Goal: Information Seeking & Learning: Get advice/opinions

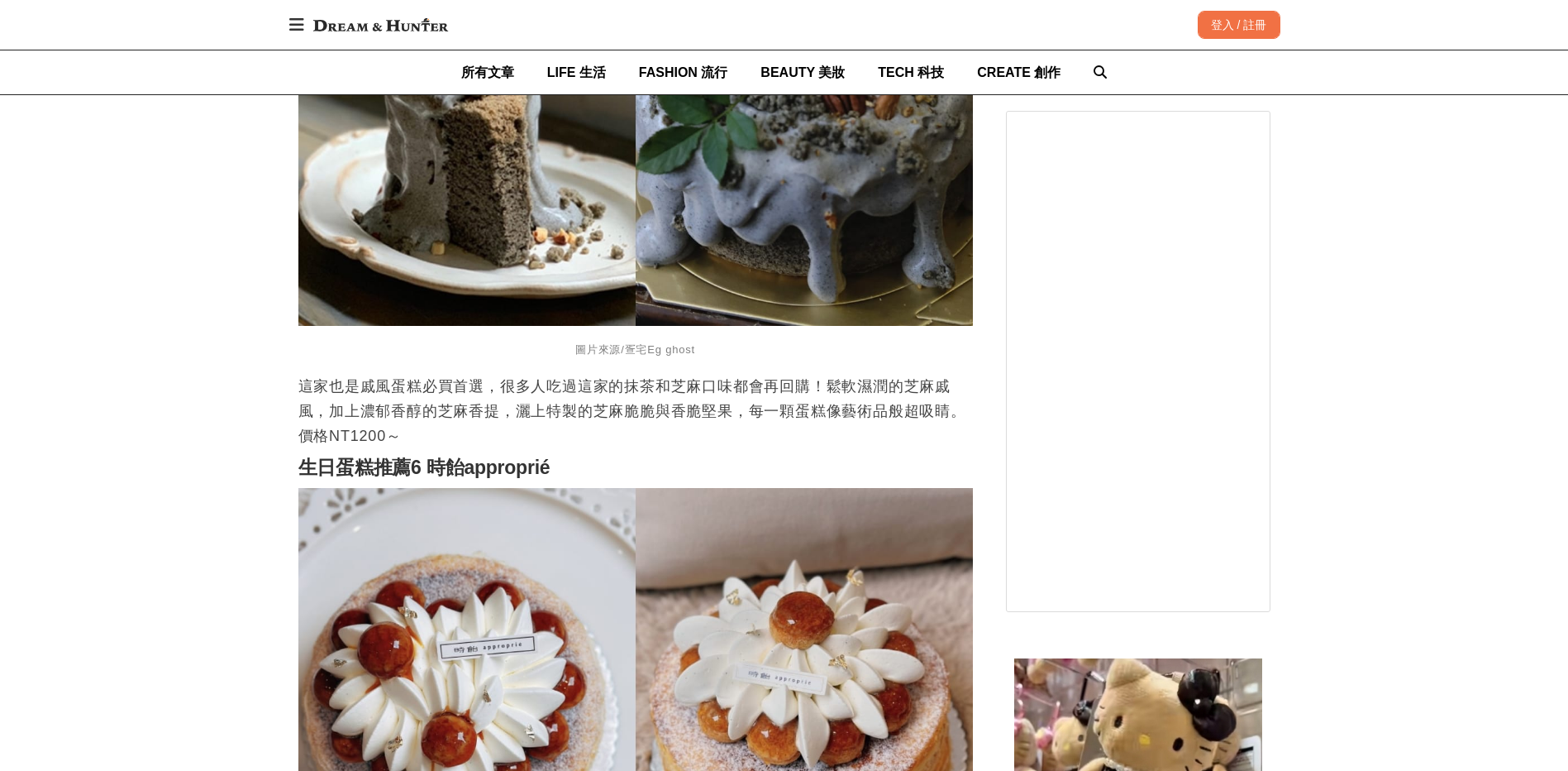
scroll to position [4299, 0]
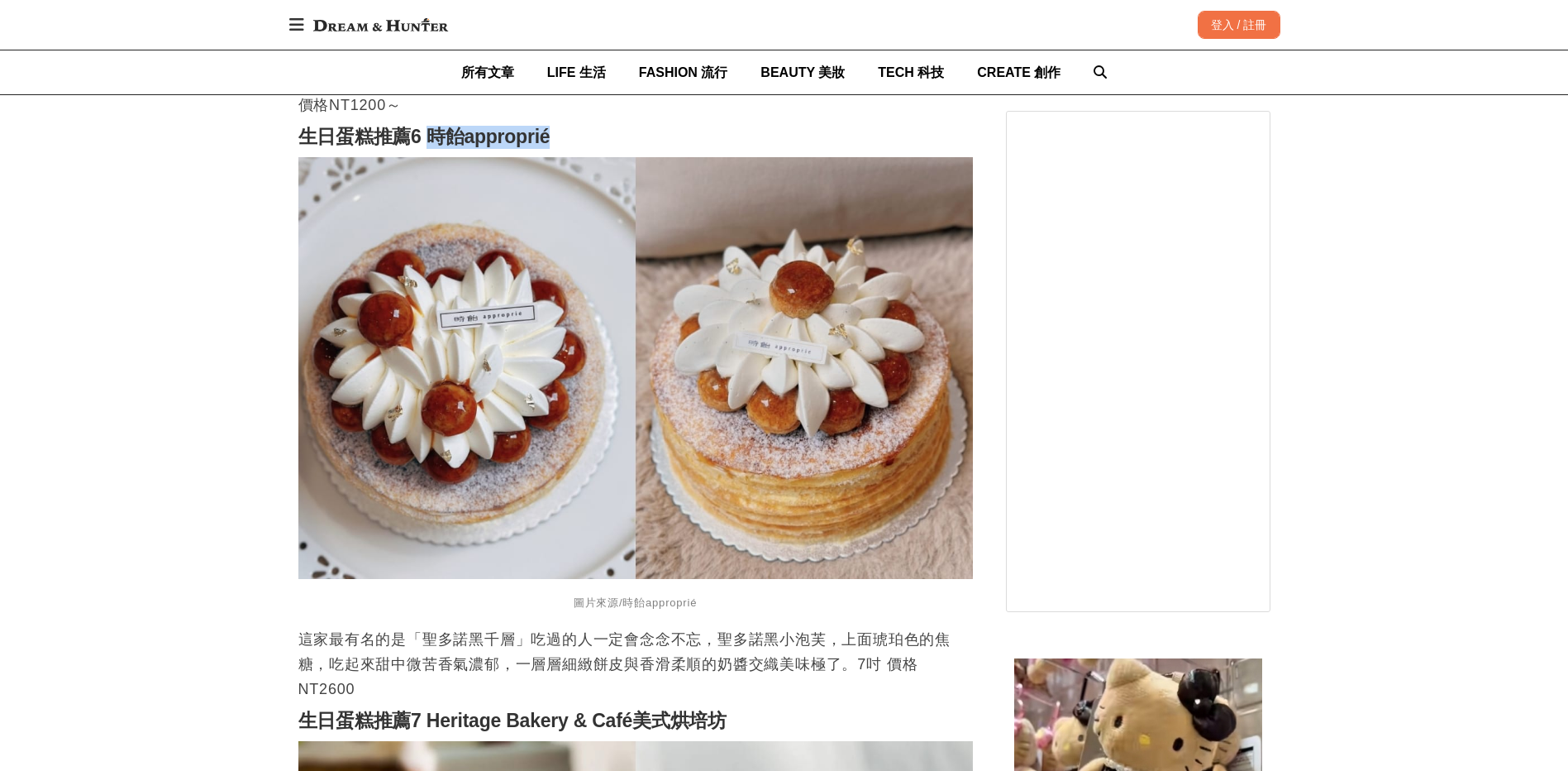
drag, startPoint x: 426, startPoint y: 144, endPoint x: 547, endPoint y: 142, distance: 121.0
click at [547, 142] on h2 "生日蛋糕推薦6 時飴approprié" at bounding box center [635, 136] width 674 height 23
copy strong "時飴approprié"
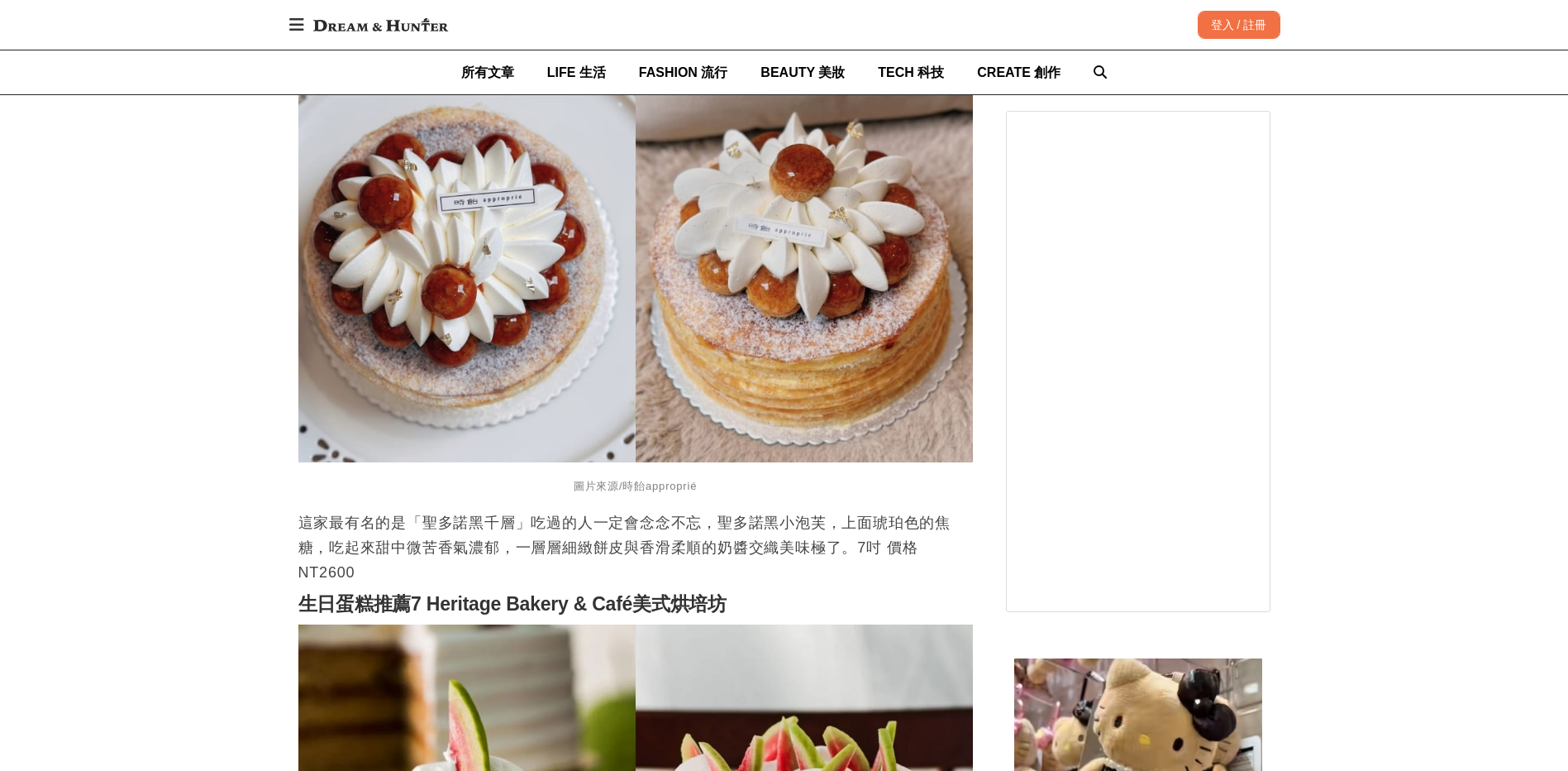
scroll to position [4464, 0]
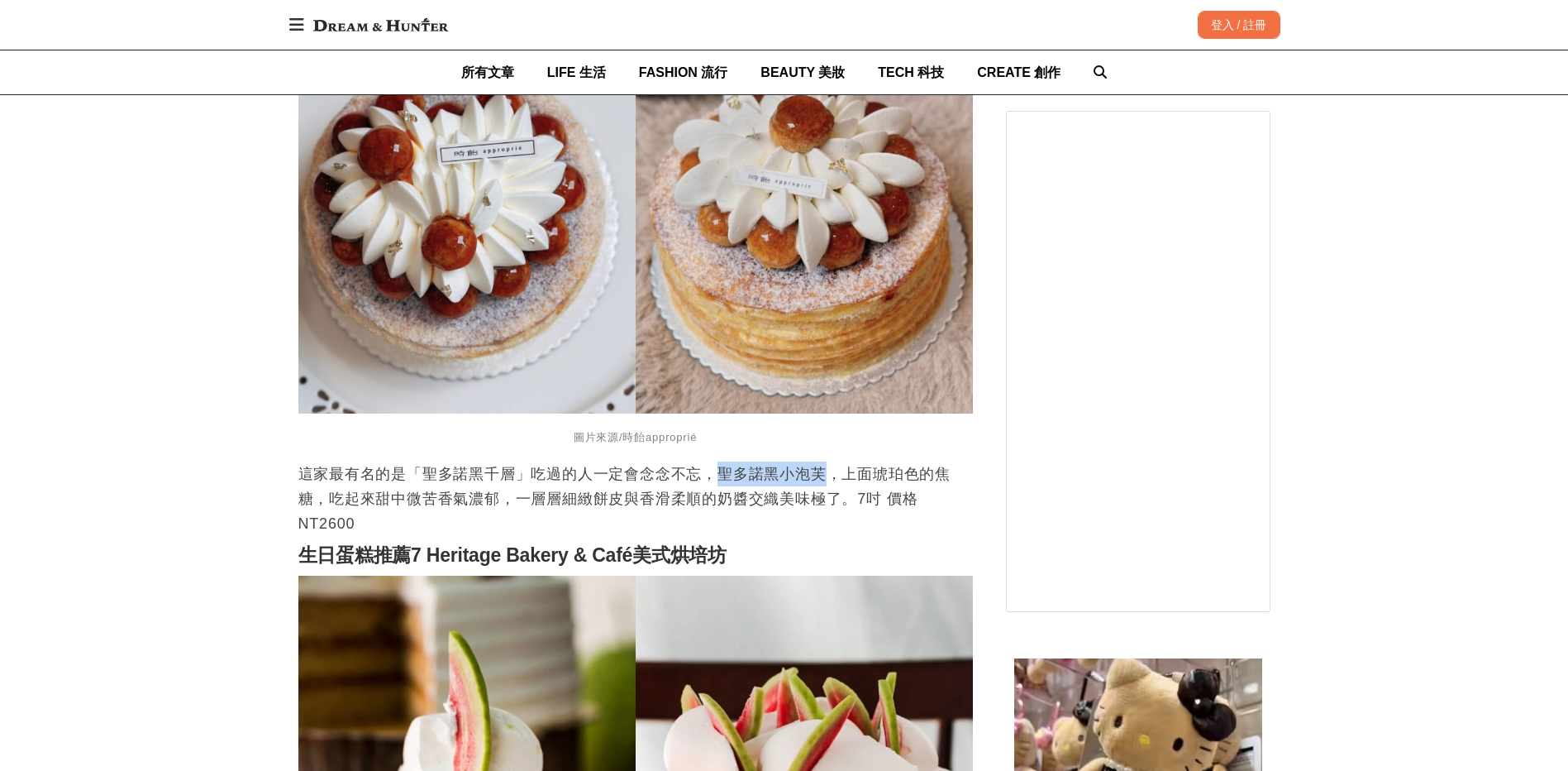
drag, startPoint x: 716, startPoint y: 480, endPoint x: 821, endPoint y: 487, distance: 105.2
click at [821, 487] on p "這家最有名的是「聖多諾黑千層」吃過的人一定會念念不忘，聖多諾黑小泡芙，上面琥珀色的焦糖，吃起來甜中微苦香氣濃郁，一層層細緻餅皮與香滑柔順的奶醬交織美味極了。7…" at bounding box center [635, 498] width 674 height 74
copy p "聖多諾黑小泡芙"
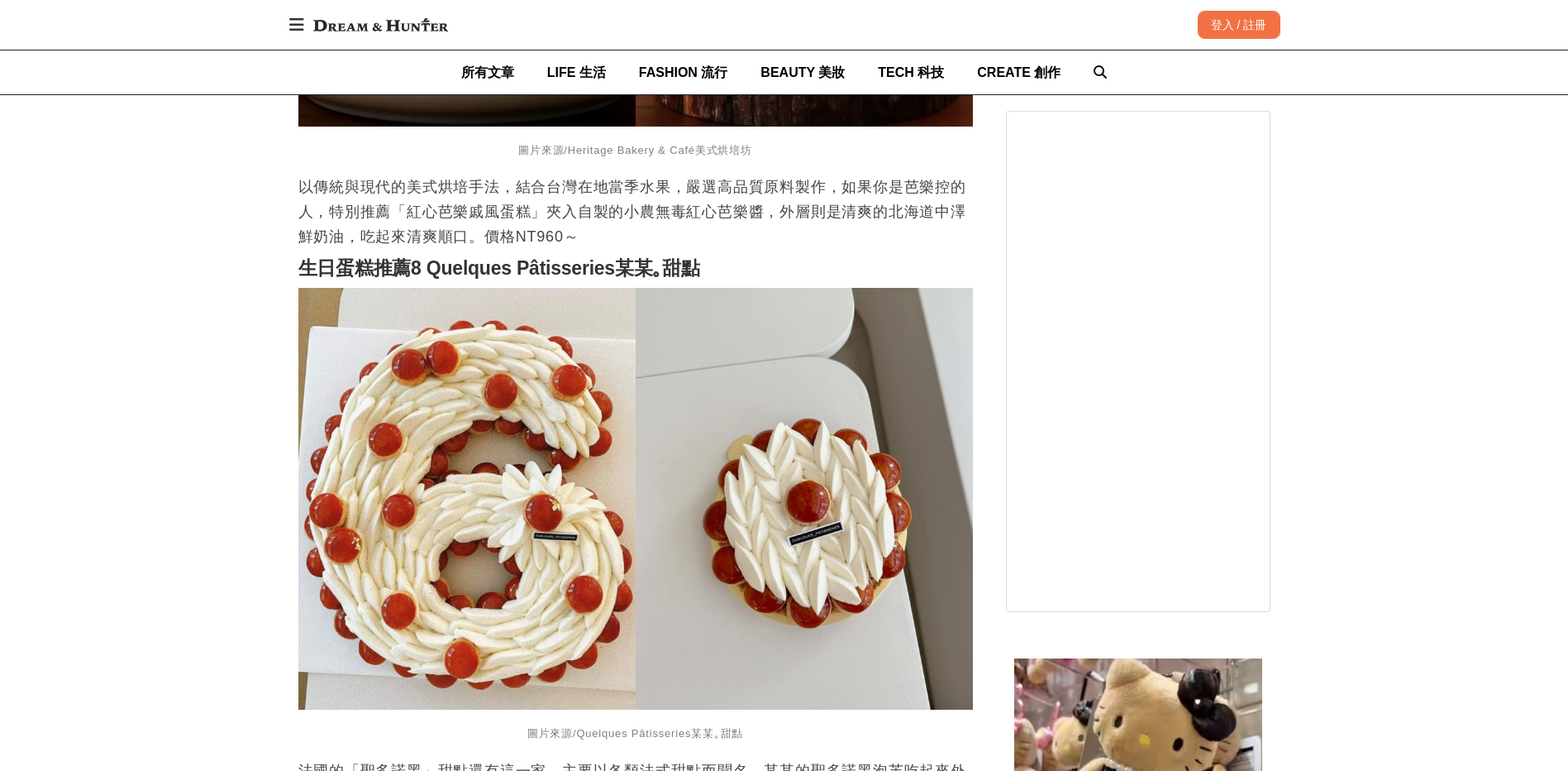
scroll to position [5539, 0]
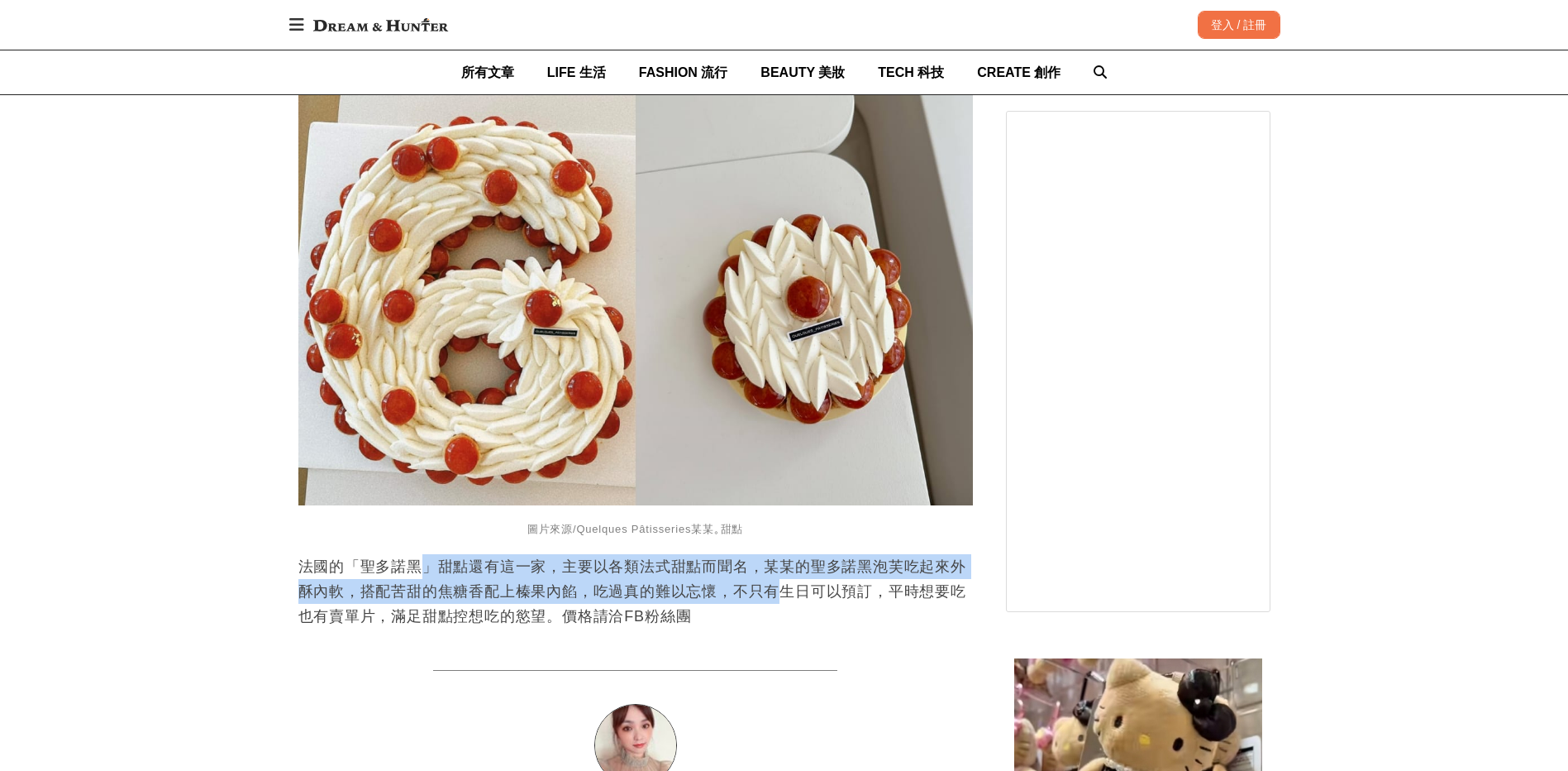
drag, startPoint x: 432, startPoint y: 566, endPoint x: 787, endPoint y: 600, distance: 356.6
click at [787, 600] on p "法國的「聖多諾黑」甜點還有這一家，主要以各類法式甜點而聞名，某某的聖多諾黑泡芙吃起來外酥內軟，搭配苦甜的焦糖香配上榛果內餡，吃過真的難以忘懷，不只有生日可以預…" at bounding box center [635, 592] width 674 height 74
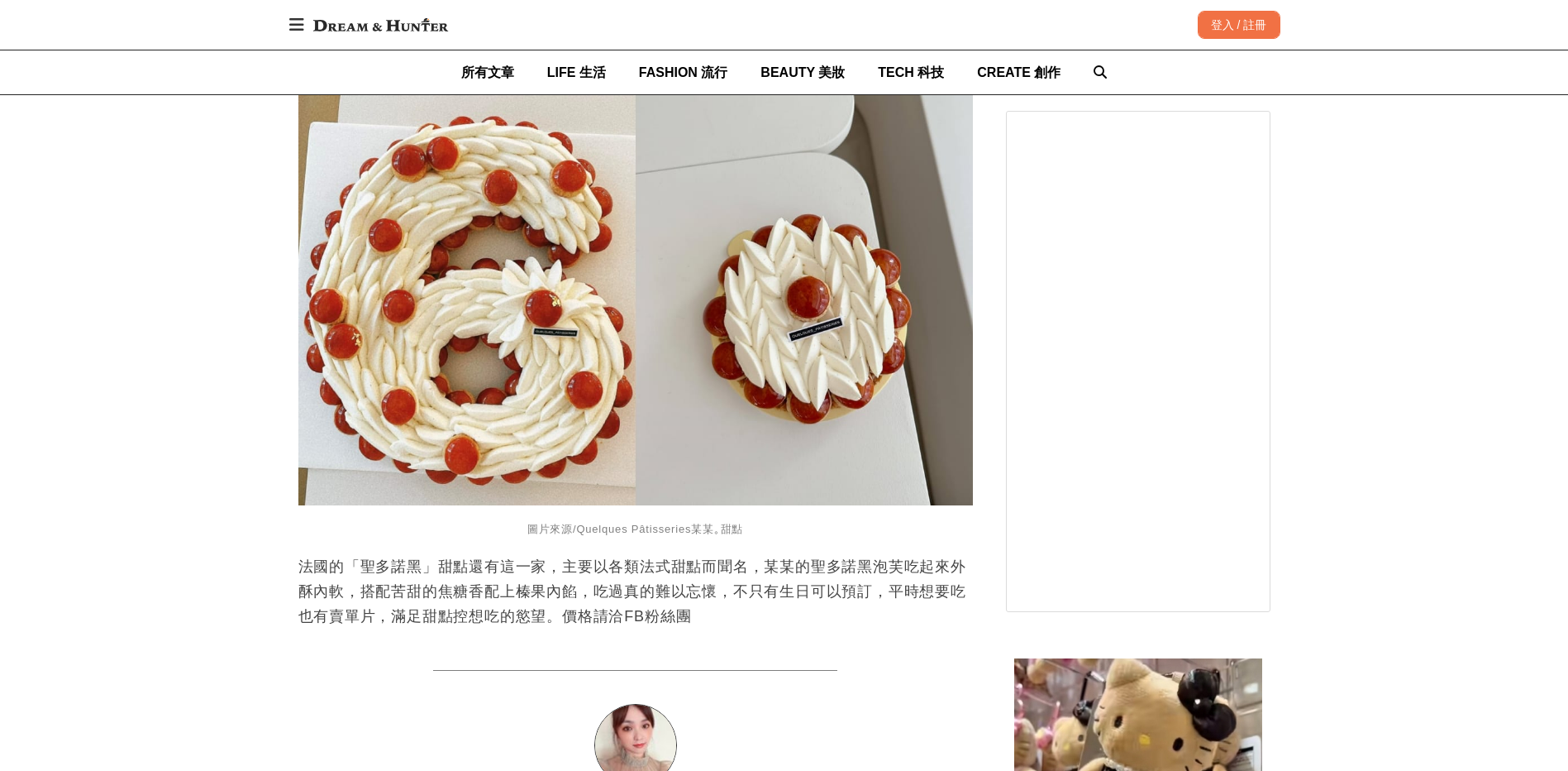
drag, startPoint x: 787, startPoint y: 600, endPoint x: 596, endPoint y: 616, distance: 191.7
click at [596, 616] on p "法國的「聖多諾黑」甜點還有這一家，主要以各類法式甜點而聞名，某某的聖多諾黑泡芙吃起來外酥內軟，搭配苦甜的焦糖香配上榛果內餡，吃過真的難以忘懷，不只有生日可以預…" at bounding box center [635, 592] width 674 height 74
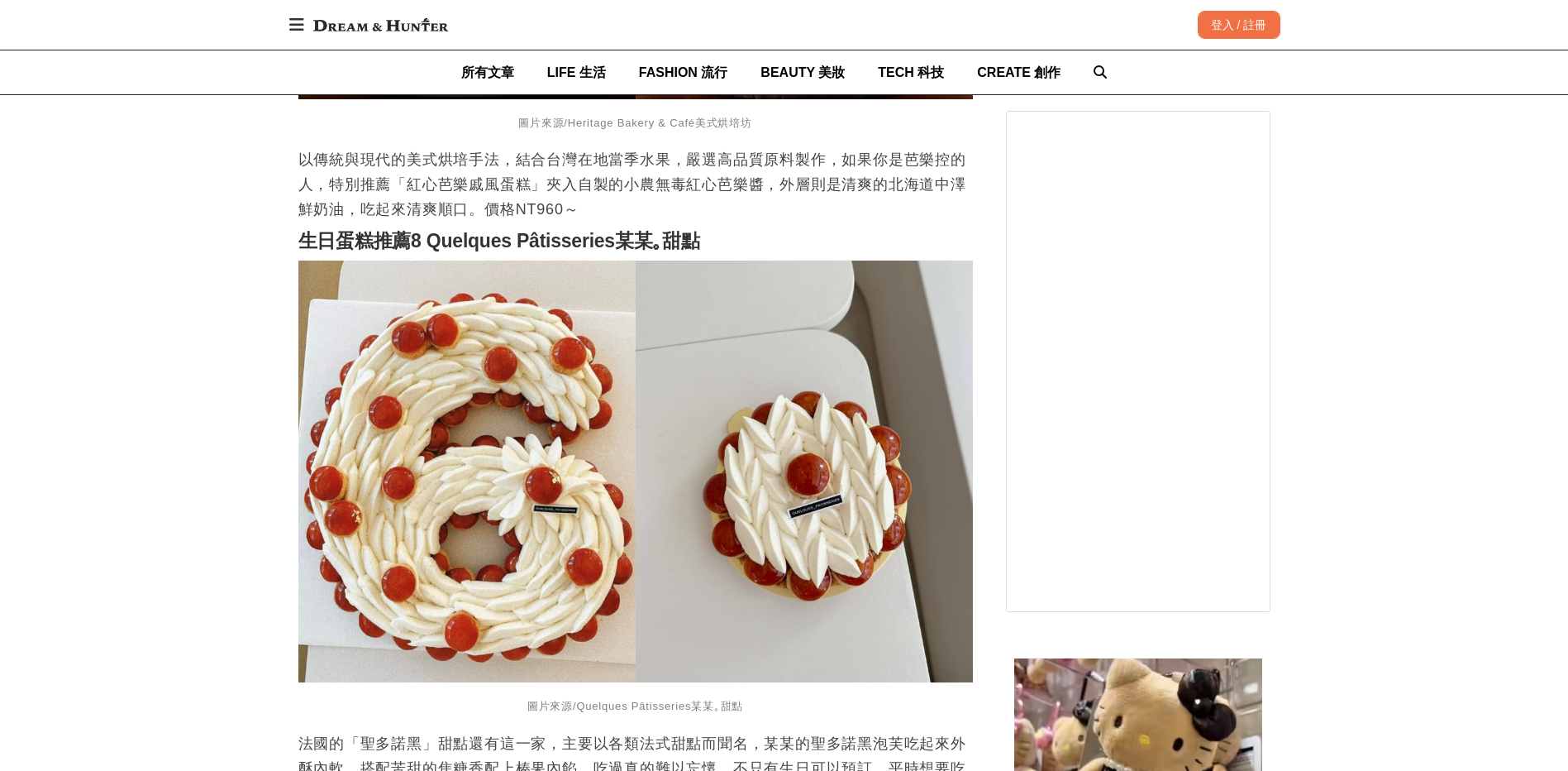
scroll to position [5126, 0]
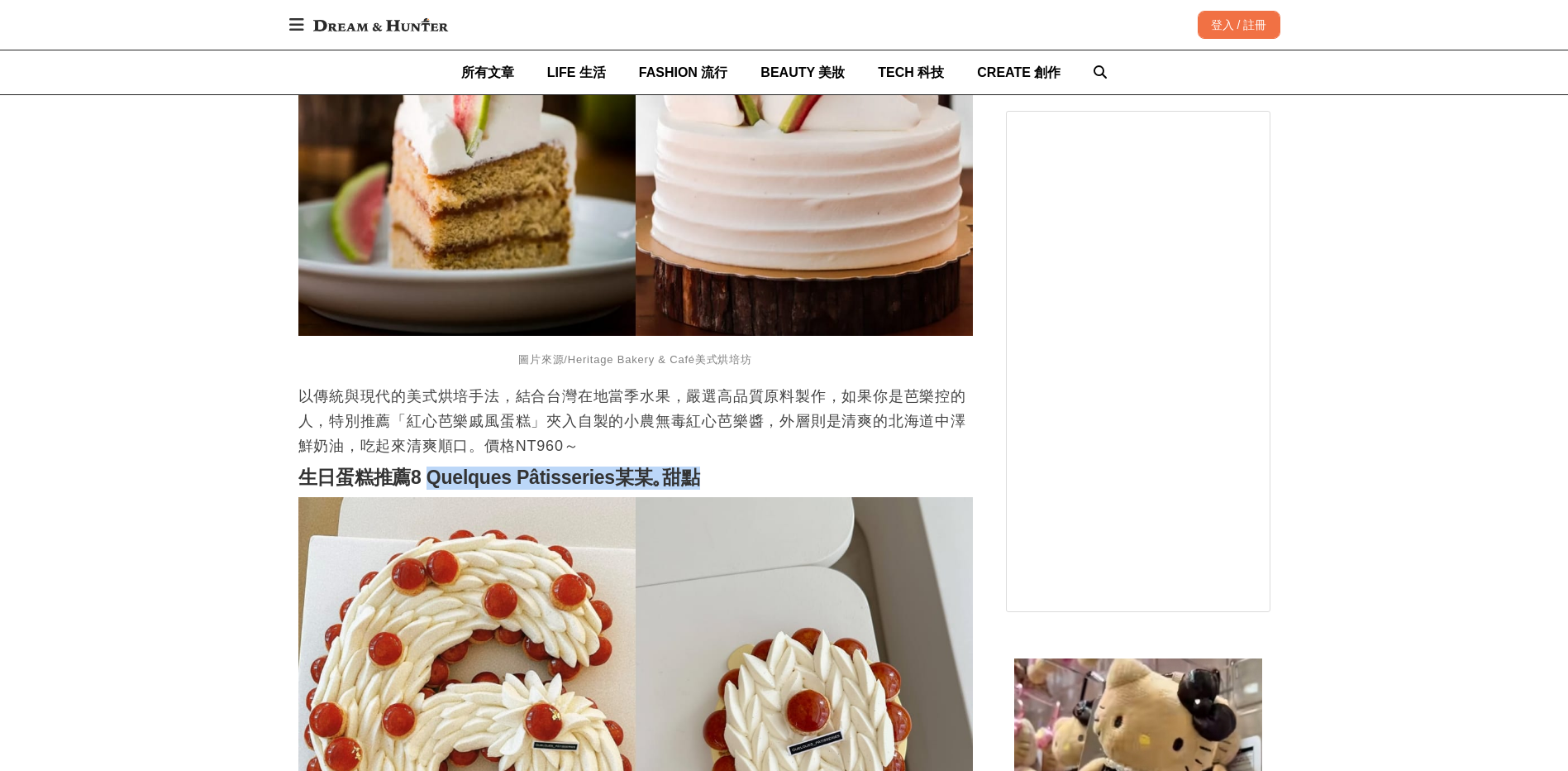
drag, startPoint x: 703, startPoint y: 485, endPoint x: 431, endPoint y: 488, distance: 272.0
click at [431, 488] on h2 "生日蛋糕推薦8 Quelques Pâtisseries某某｡甜點" at bounding box center [635, 477] width 674 height 23
copy strong "Quelques Pâtisseries某某｡甜點"
